Goal: Information Seeking & Learning: Check status

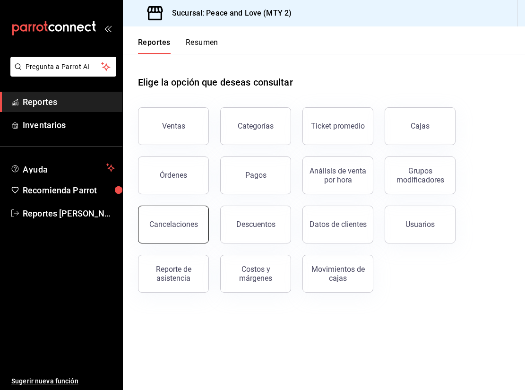
click at [179, 217] on button "Cancelaciones" at bounding box center [173, 225] width 71 height 38
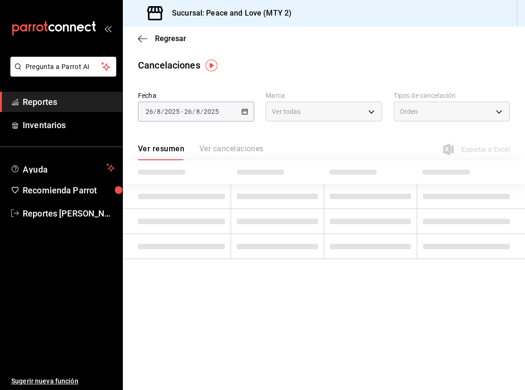
click at [181, 111] on span "-" at bounding box center [182, 112] width 2 height 8
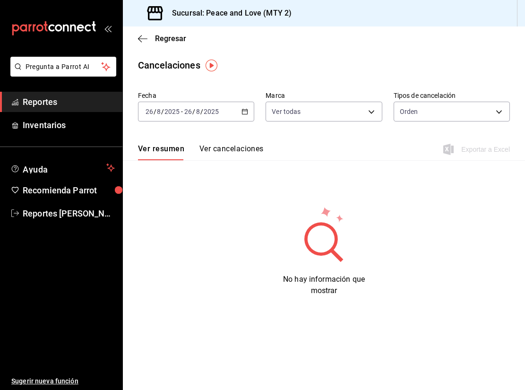
click at [181, 111] on span "-" at bounding box center [182, 112] width 2 height 8
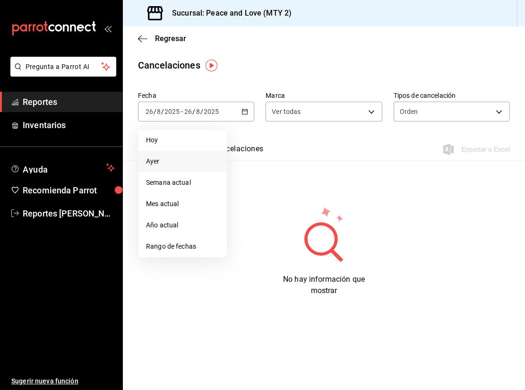
click at [166, 158] on span "Ayer" at bounding box center [182, 161] width 73 height 10
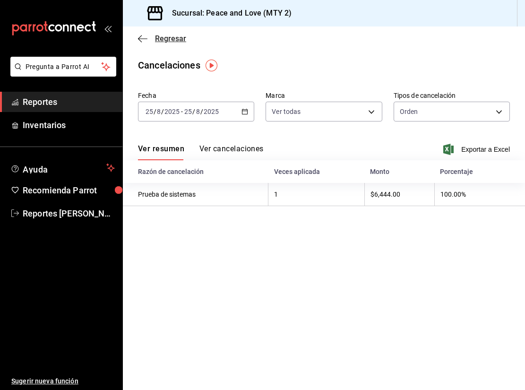
click at [140, 34] on icon "button" at bounding box center [142, 38] width 9 height 9
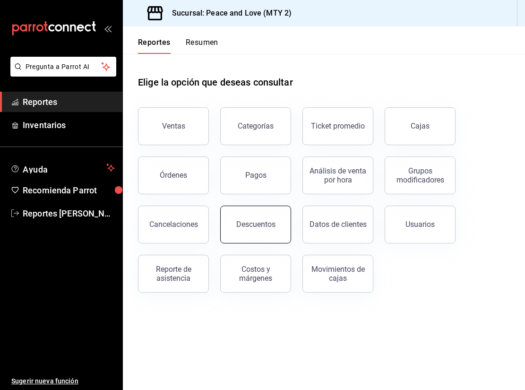
click at [254, 228] on div "Descuentos" at bounding box center [255, 224] width 39 height 9
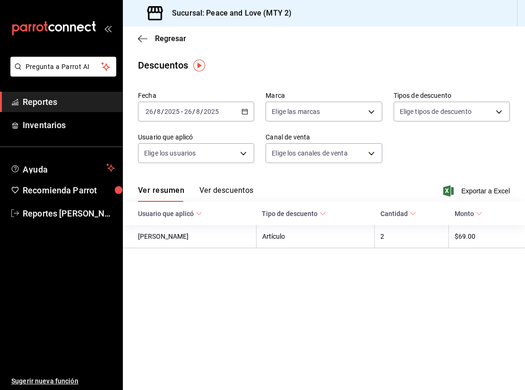
click at [181, 112] on span "-" at bounding box center [182, 112] width 2 height 8
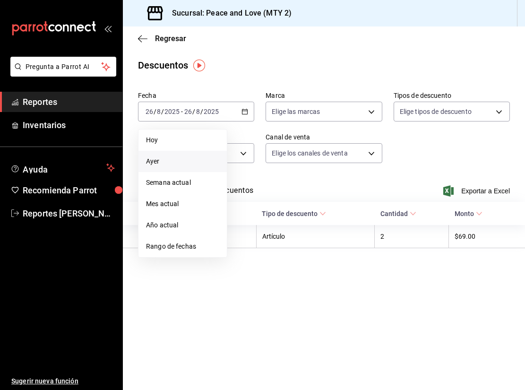
click at [171, 165] on span "Ayer" at bounding box center [182, 161] width 73 height 10
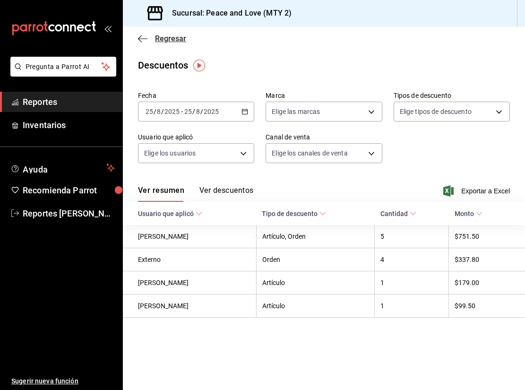
drag, startPoint x: 145, startPoint y: 44, endPoint x: 147, endPoint y: 40, distance: 5.1
click at [146, 43] on div "Regresar" at bounding box center [324, 38] width 402 height 24
click at [147, 39] on icon "button" at bounding box center [142, 38] width 9 height 0
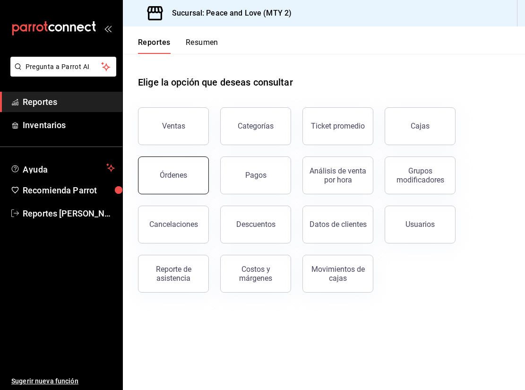
click at [166, 168] on button "Órdenes" at bounding box center [173, 175] width 71 height 38
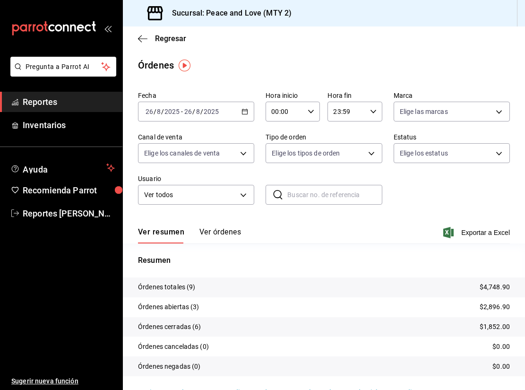
click at [206, 113] on input "2025" at bounding box center [211, 112] width 16 height 8
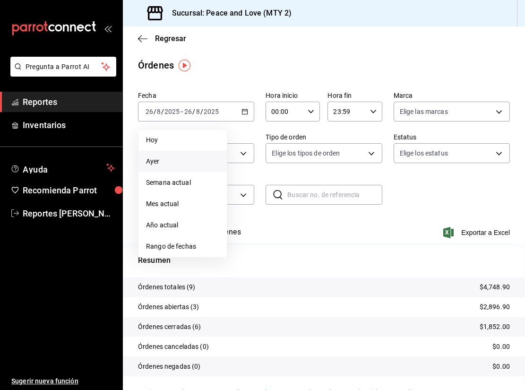
click at [179, 165] on span "Ayer" at bounding box center [182, 161] width 73 height 10
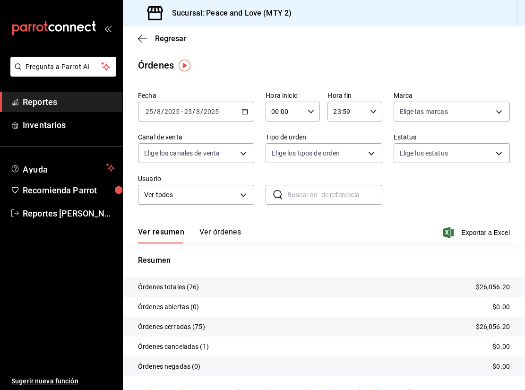
scroll to position [23, 0]
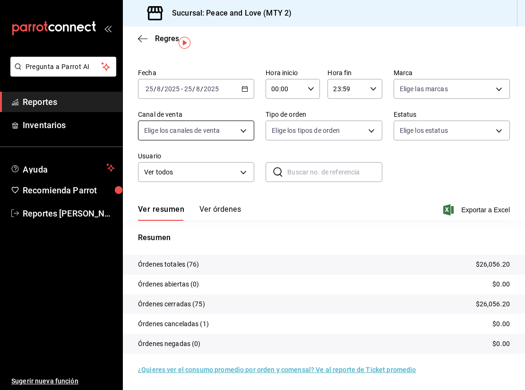
click at [235, 131] on body "Pregunta a Parrot AI Reportes Inventarios Ayuda Recomienda Parrot Reportes [PER…" at bounding box center [262, 195] width 525 height 390
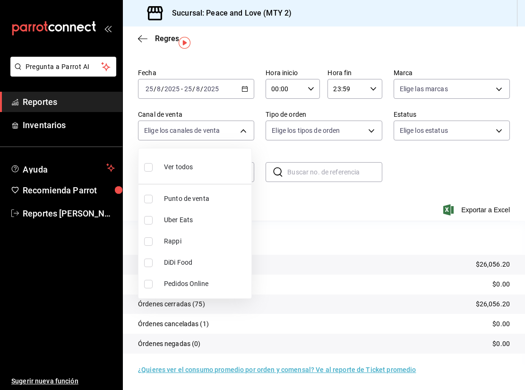
click at [143, 220] on li "Uber Eats" at bounding box center [194, 219] width 113 height 21
type input "UBER_EATS"
checkbox input "true"
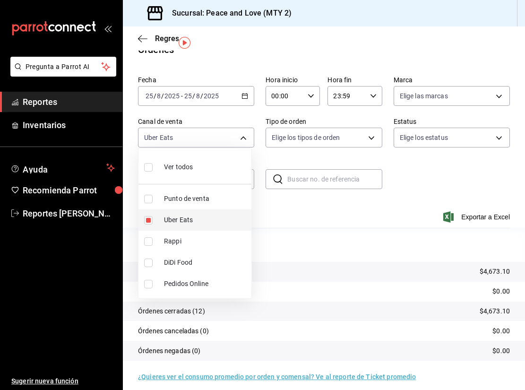
scroll to position [23, 0]
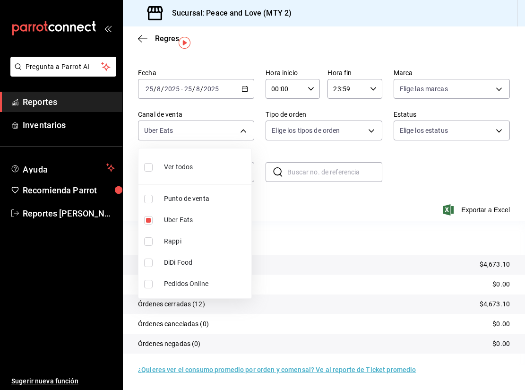
click at [147, 240] on input "checkbox" at bounding box center [148, 241] width 9 height 9
checkbox input "true"
type input "UBER_EATS,RAPPI"
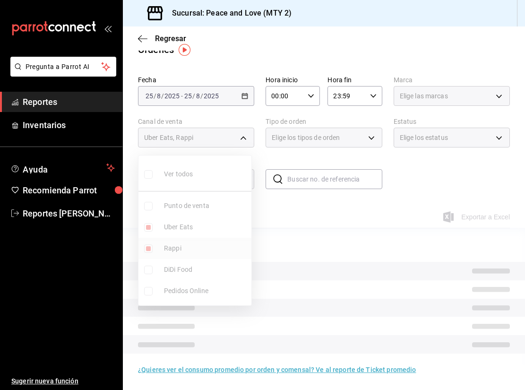
scroll to position [23, 0]
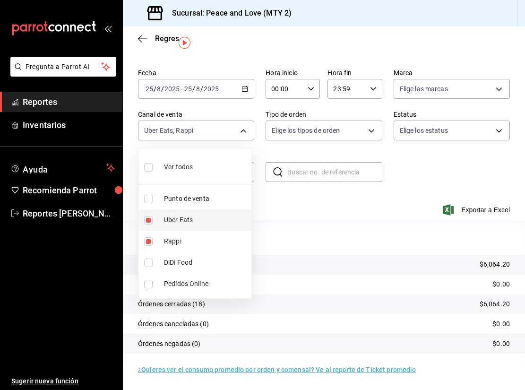
click at [148, 219] on input "checkbox" at bounding box center [148, 220] width 9 height 9
checkbox input "false"
type input "RAPPI"
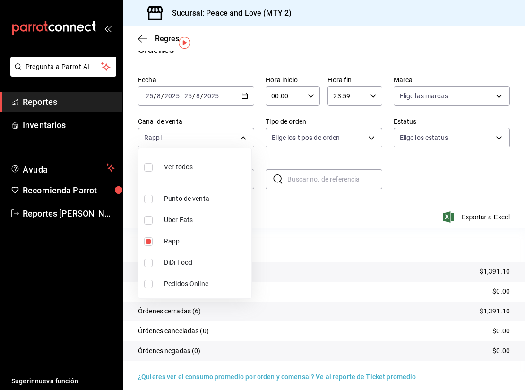
scroll to position [23, 0]
